Goal: Check status: Check status

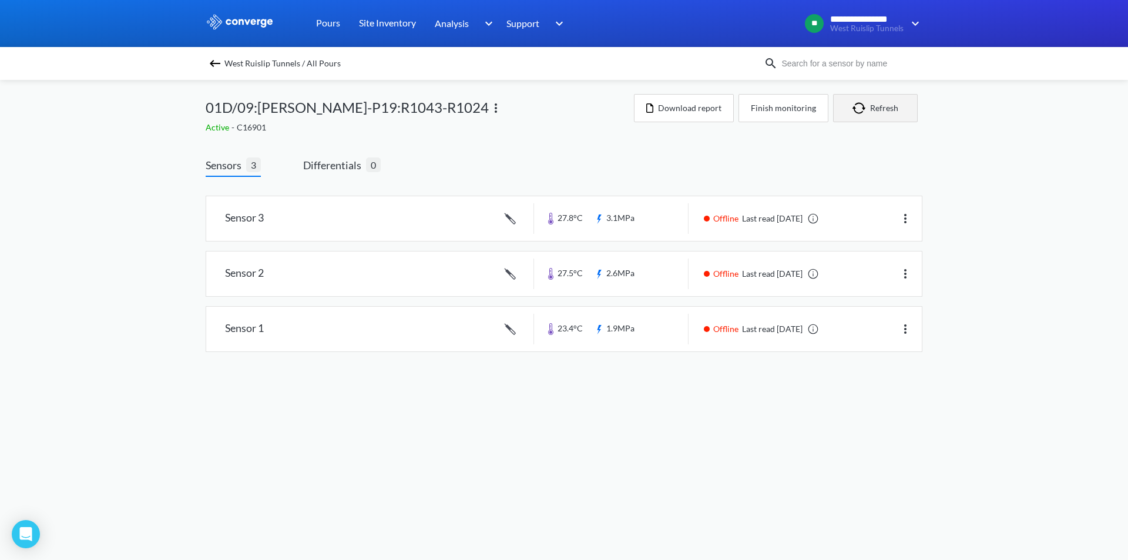
click at [875, 112] on button "Refresh" at bounding box center [875, 108] width 85 height 28
click at [232, 65] on span "West Ruislip Tunnels / All Pours" at bounding box center [282, 63] width 116 height 16
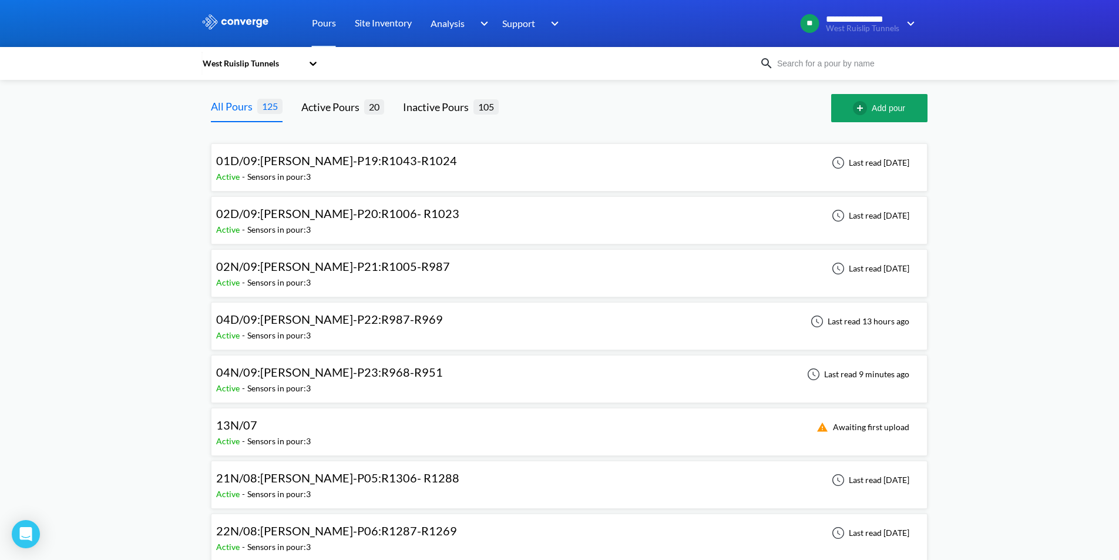
click at [321, 369] on span "04N/09:WB-DL-P23:R968-R951" at bounding box center [329, 372] width 227 height 14
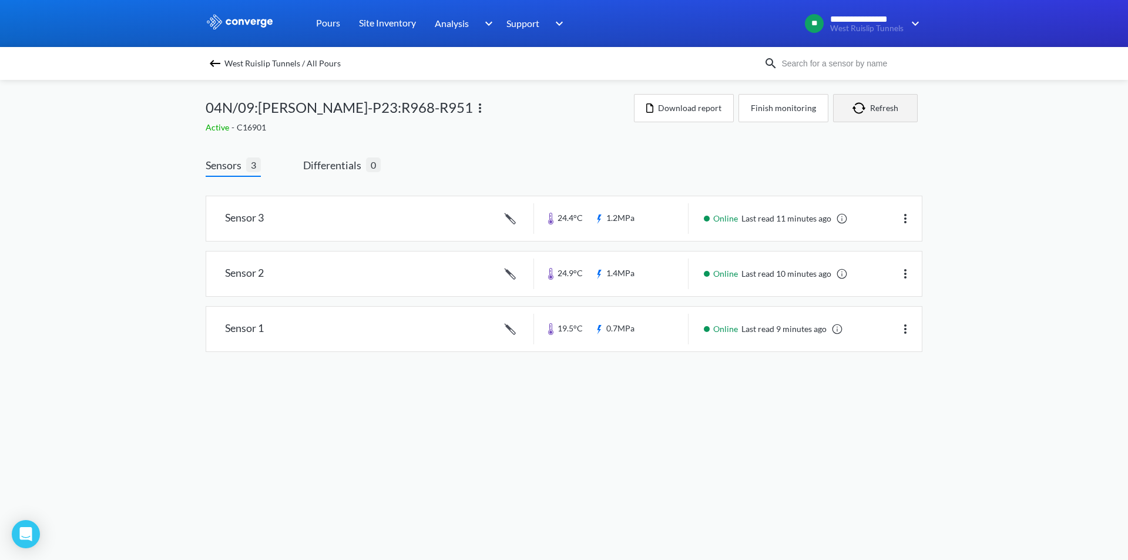
click at [877, 105] on button "Refresh" at bounding box center [875, 108] width 85 height 28
click at [871, 107] on button "Refresh" at bounding box center [875, 108] width 85 height 28
click at [849, 112] on button "Refresh" at bounding box center [875, 108] width 85 height 28
click at [892, 114] on button "Refresh" at bounding box center [875, 108] width 85 height 28
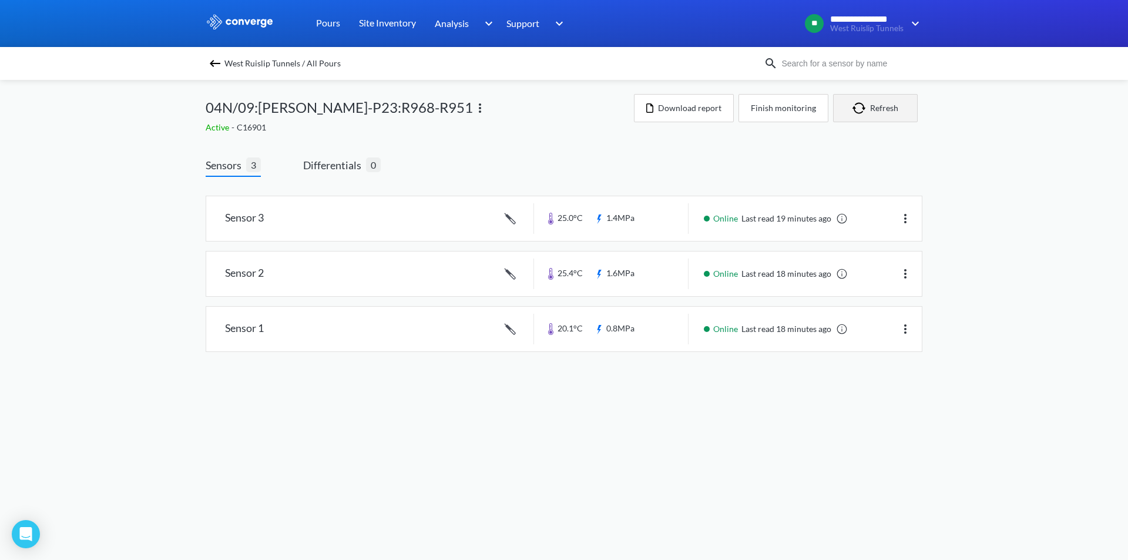
click at [892, 114] on button "Refresh" at bounding box center [875, 108] width 85 height 28
click at [862, 106] on img "button" at bounding box center [861, 108] width 18 height 12
click at [907, 110] on button "Refresh" at bounding box center [875, 108] width 85 height 28
click at [876, 103] on button "Refresh" at bounding box center [875, 108] width 85 height 28
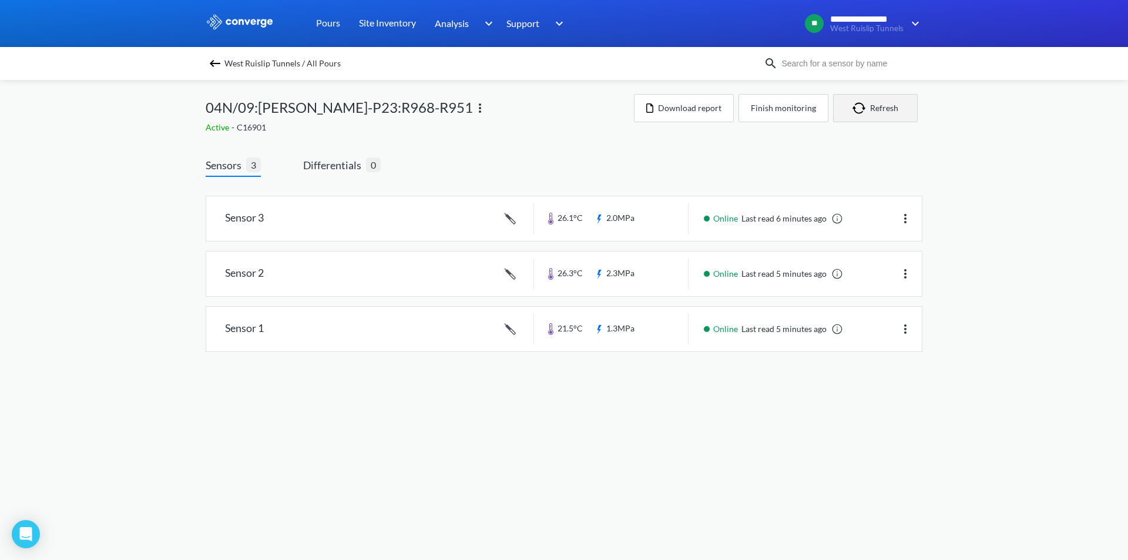
click at [883, 110] on button "Refresh" at bounding box center [875, 108] width 85 height 28
click at [872, 115] on button "Refresh" at bounding box center [875, 108] width 85 height 28
